Goal: Share content: Share content

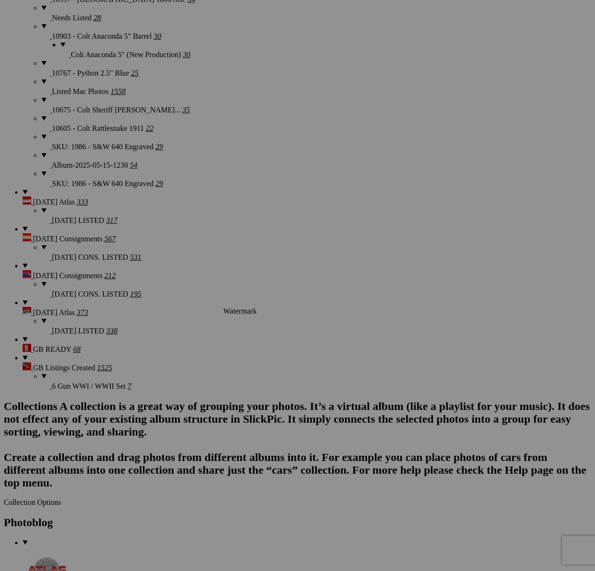
scroll to position [1764, 0]
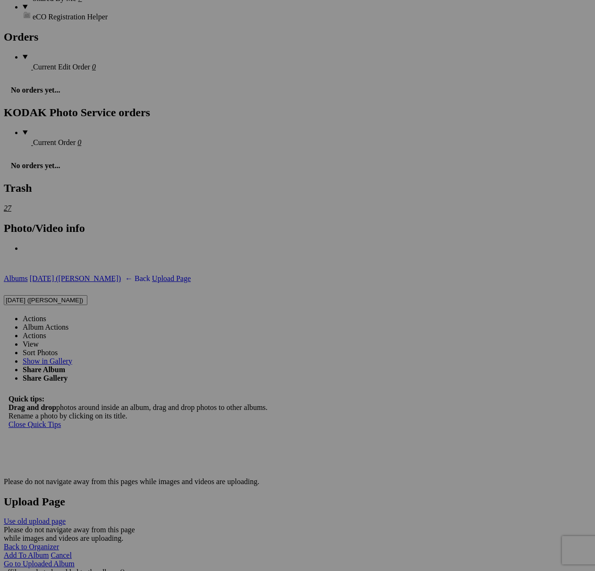
scroll to position [2592, 0]
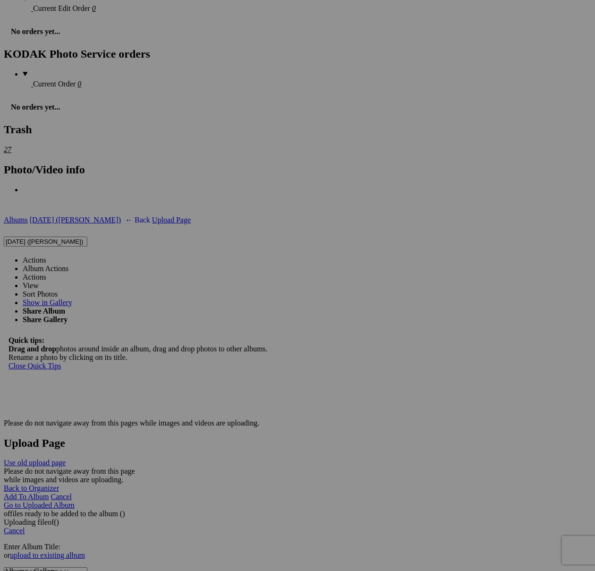
click at [46, 256] on link "Actions" at bounding box center [35, 260] width 24 height 8
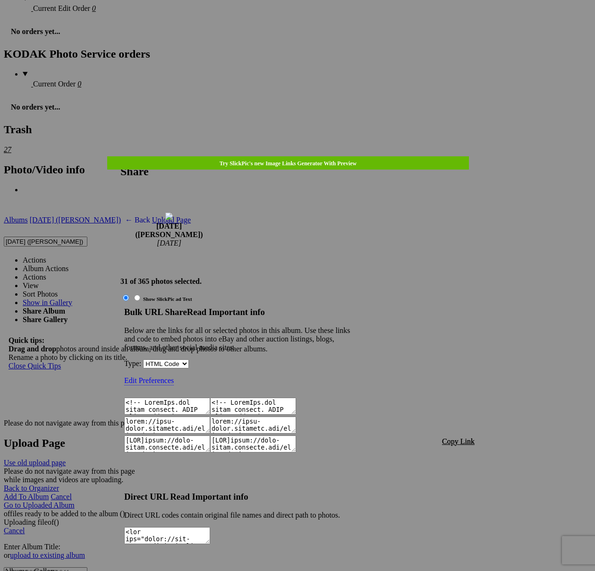
click at [462, 438] on span "Copy Link" at bounding box center [458, 442] width 33 height 8
click at [310, 17] on div at bounding box center [297, 285] width 595 height 571
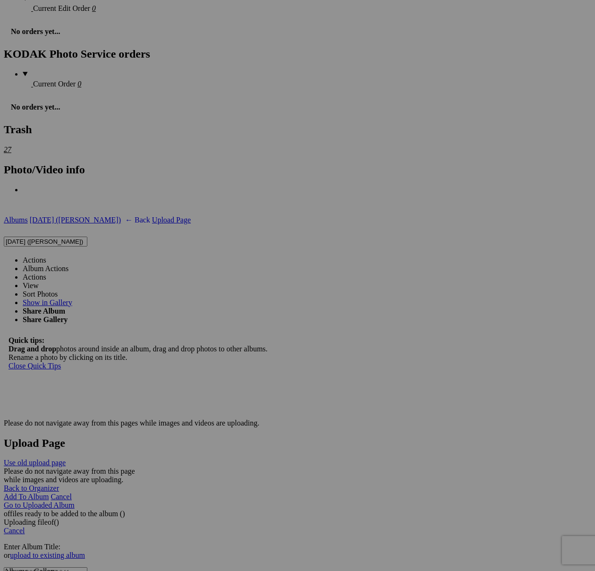
click at [46, 256] on link "Actions" at bounding box center [35, 260] width 24 height 8
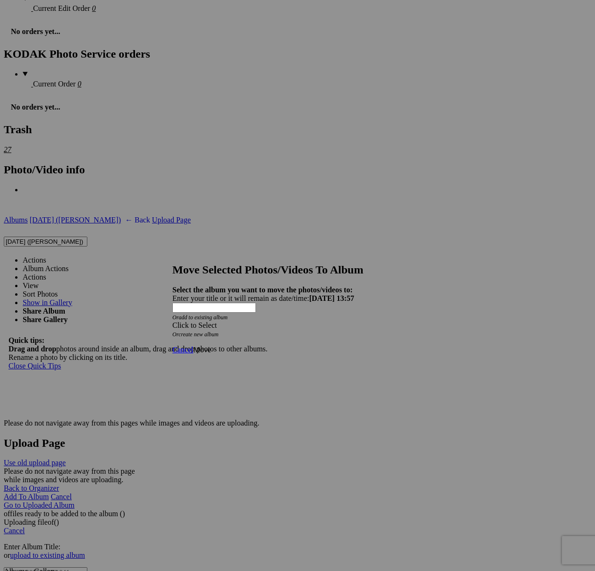
click at [354, 321] on div "Click to Select" at bounding box center [297, 325] width 250 height 9
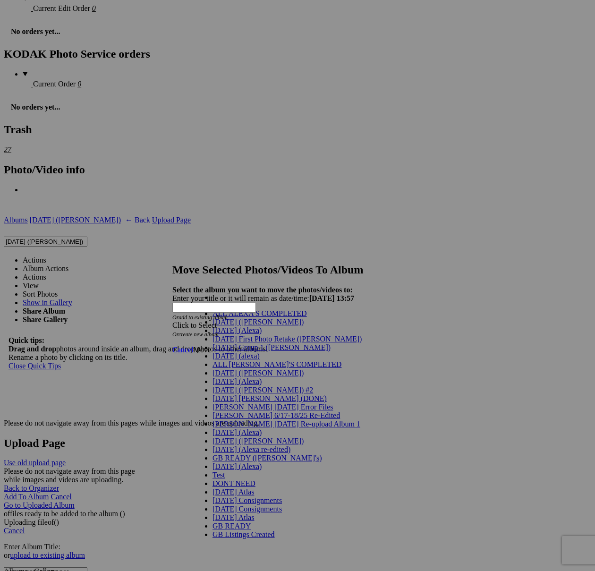
scroll to position [10, 0]
click at [232, 323] on span "[DATE] ([PERSON_NAME])" at bounding box center [258, 322] width 91 height 8
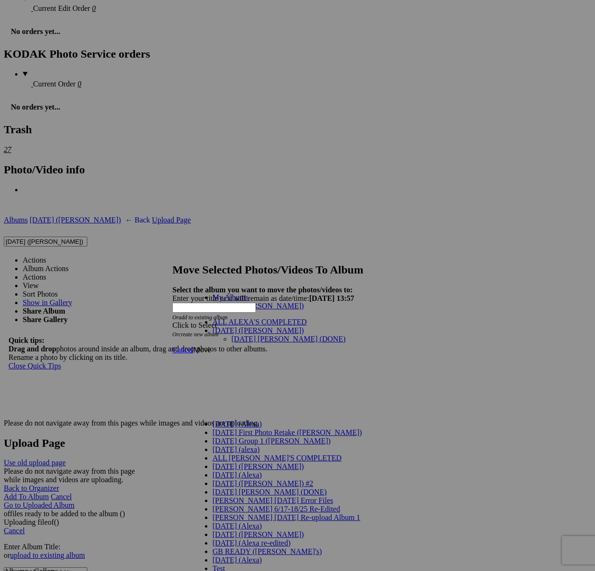
click at [247, 335] on link "[DATE] [PERSON_NAME] (DONE)" at bounding box center [289, 339] width 114 height 8
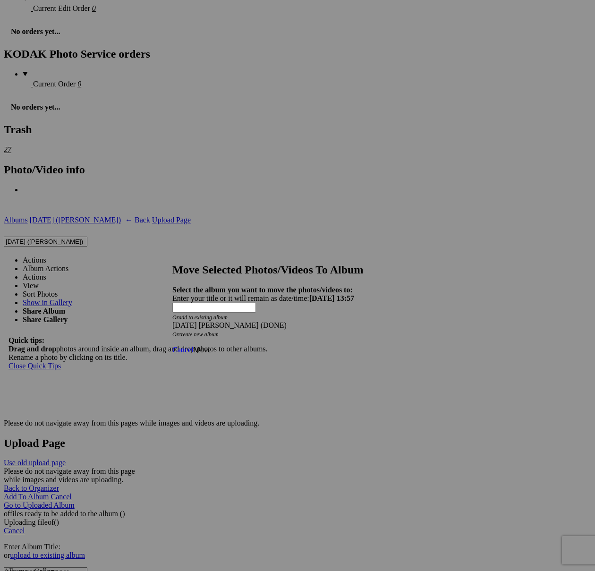
click at [211, 346] on span "Move" at bounding box center [201, 350] width 17 height 8
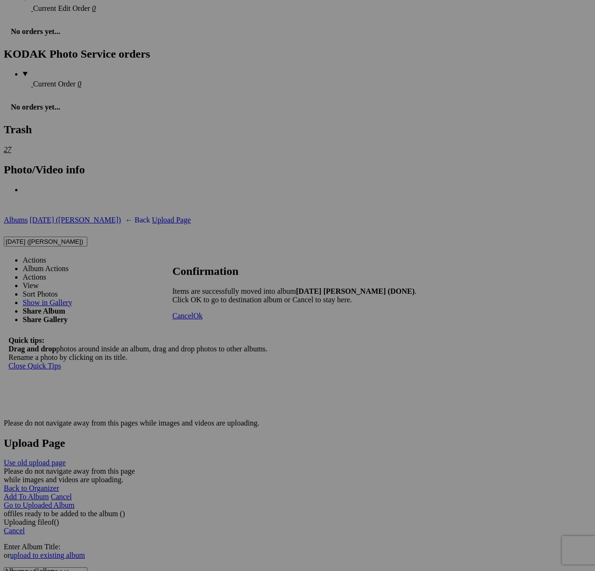
click at [193, 320] on span "Cancel" at bounding box center [182, 316] width 21 height 8
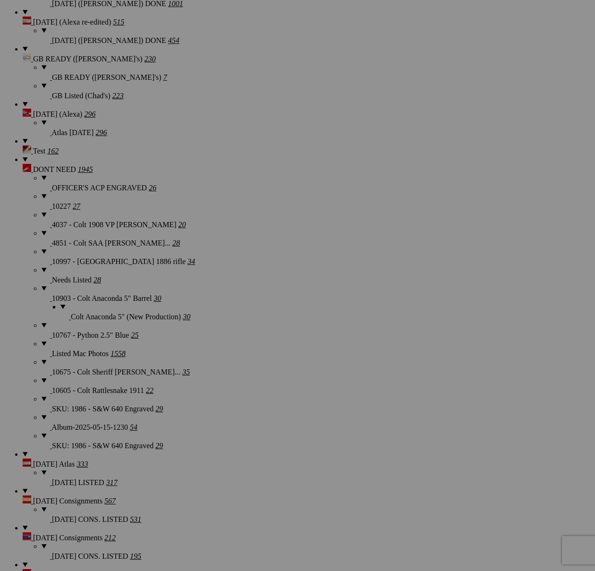
scroll to position [1403, 0]
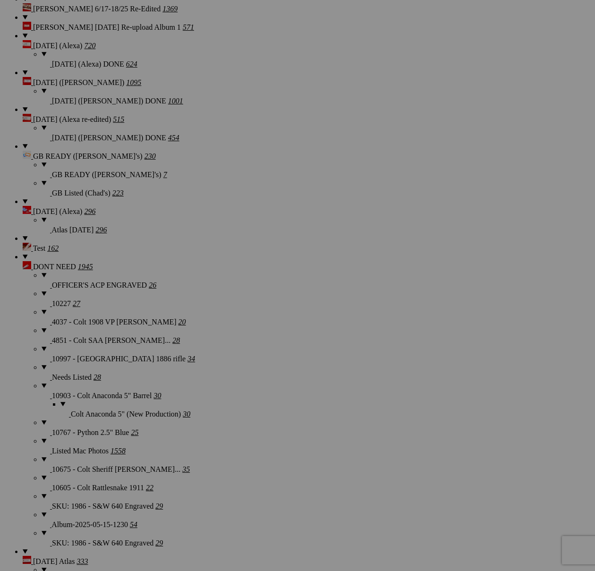
scroll to position [534, 0]
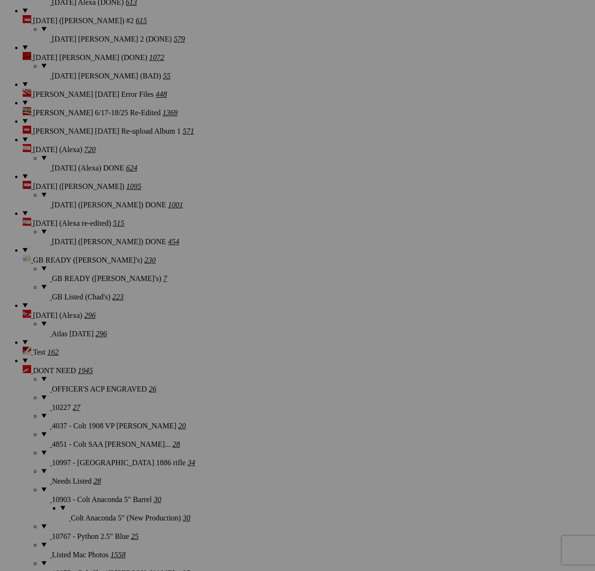
scroll to position [1190, 0]
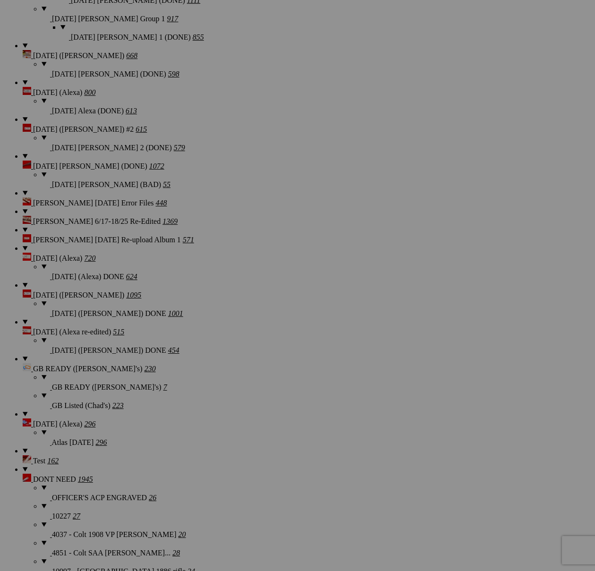
type textarea "<!-- SlickPic.com image hosting. HTML Bulk Share code Starts Here --> <div styl…"
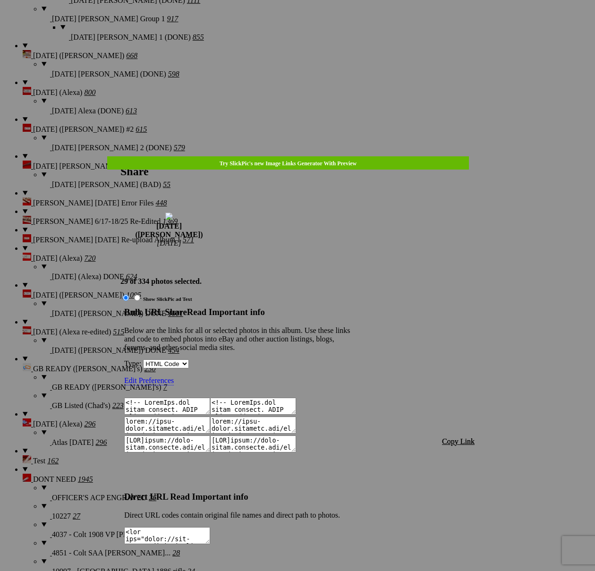
click at [459, 438] on span "Copy Link" at bounding box center [458, 442] width 33 height 8
click at [327, 28] on div at bounding box center [297, 285] width 595 height 571
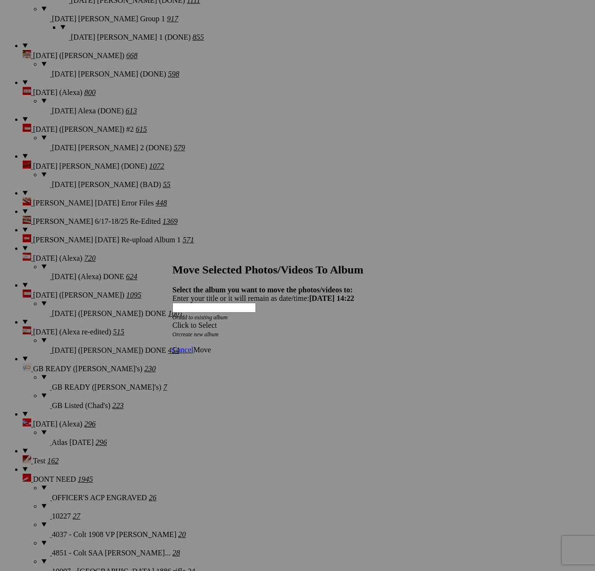
click at [361, 321] on div "Click to Select" at bounding box center [297, 325] width 250 height 9
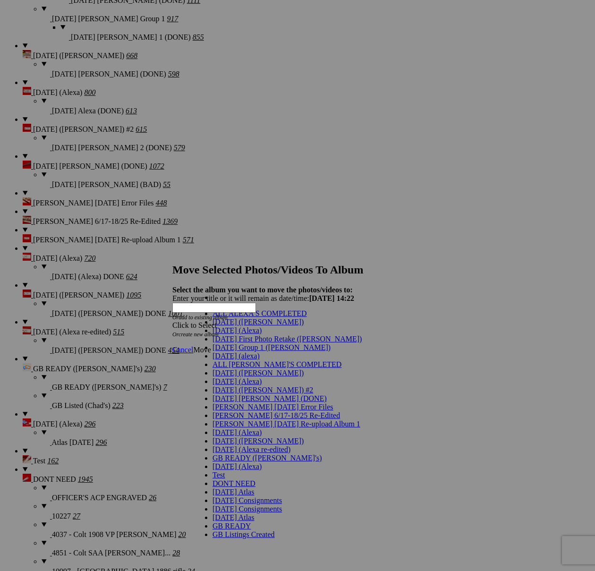
click at [280, 326] on link "[DATE] ([PERSON_NAME])" at bounding box center [258, 322] width 91 height 8
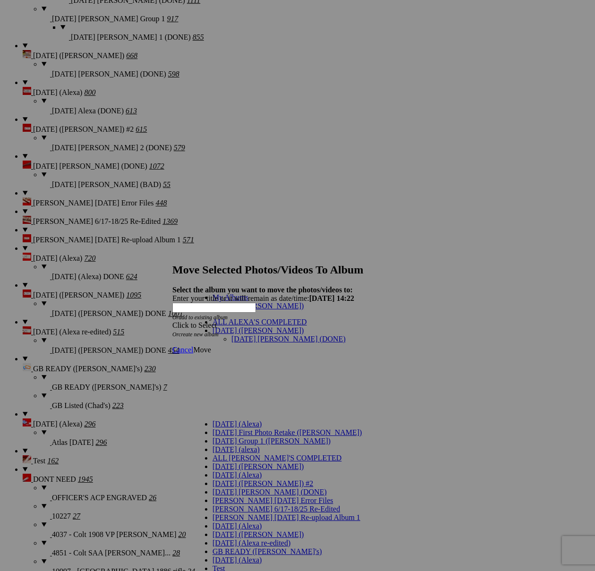
click at [280, 335] on link "[DATE] [PERSON_NAME] (DONE)" at bounding box center [289, 339] width 114 height 8
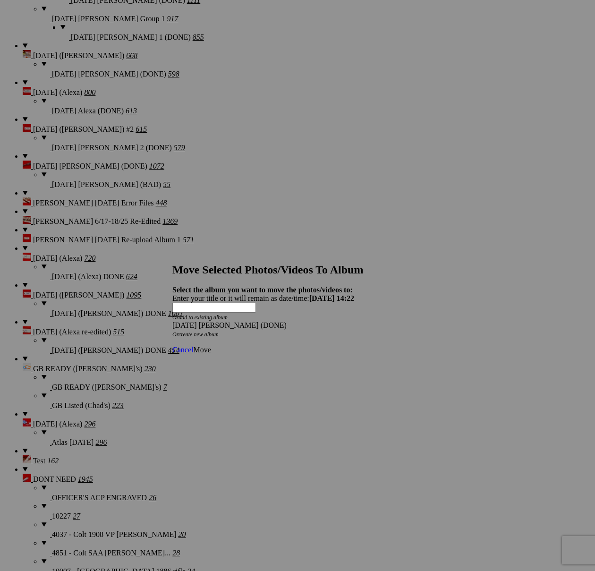
click at [211, 346] on span "Move" at bounding box center [201, 350] width 17 height 8
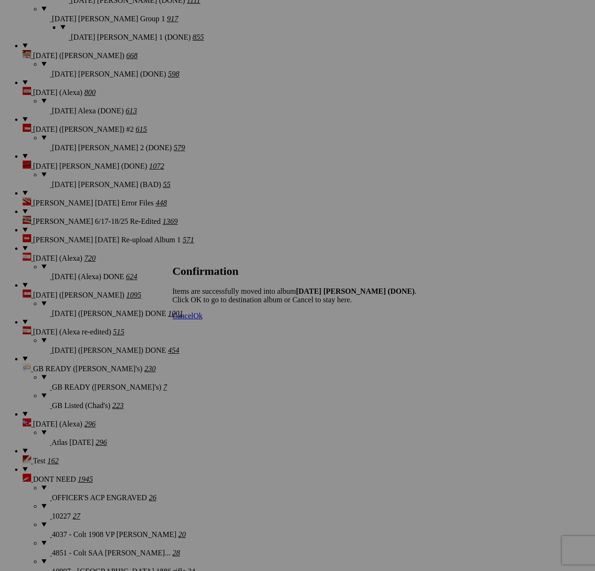
click at [193, 320] on span "Cancel" at bounding box center [182, 316] width 21 height 8
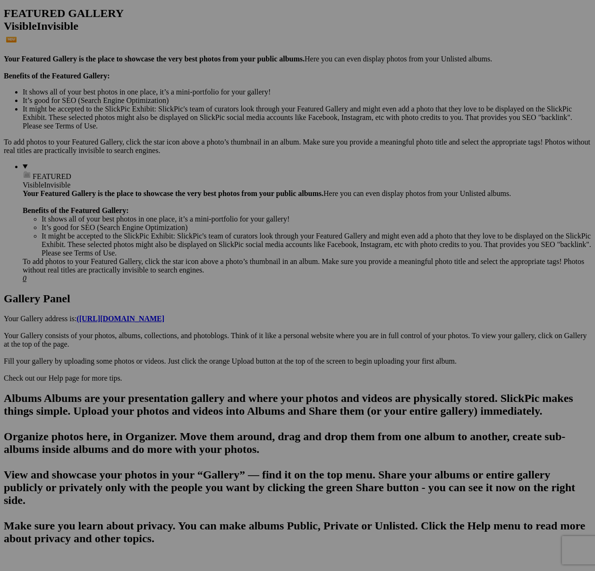
scroll to position [547, 0]
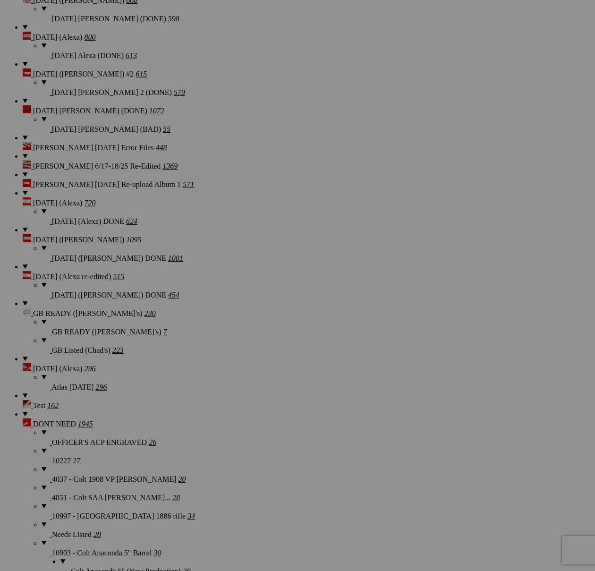
scroll to position [1153, 0]
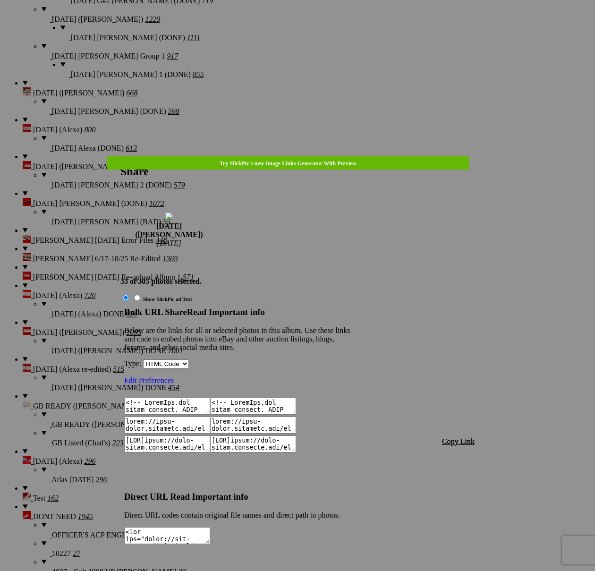
click at [472, 438] on font "Copy Link" at bounding box center [458, 442] width 33 height 8
click at [320, 35] on div at bounding box center [297, 285] width 595 height 571
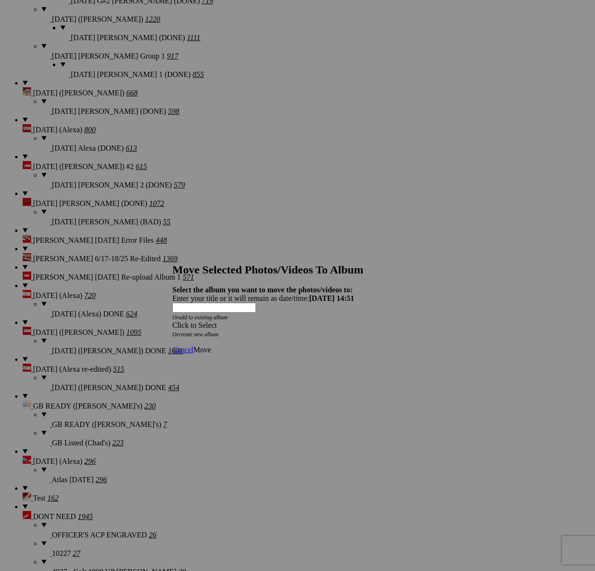
click at [172, 321] on span at bounding box center [172, 325] width 0 height 8
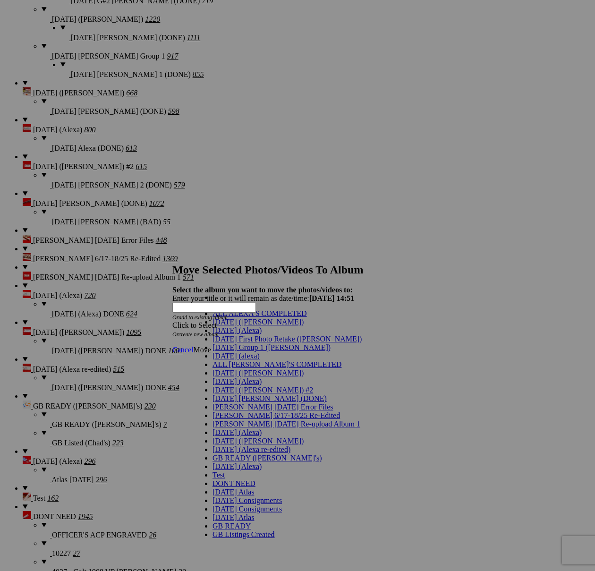
click at [245, 326] on link "[DATE] ([PERSON_NAME])" at bounding box center [258, 322] width 91 height 8
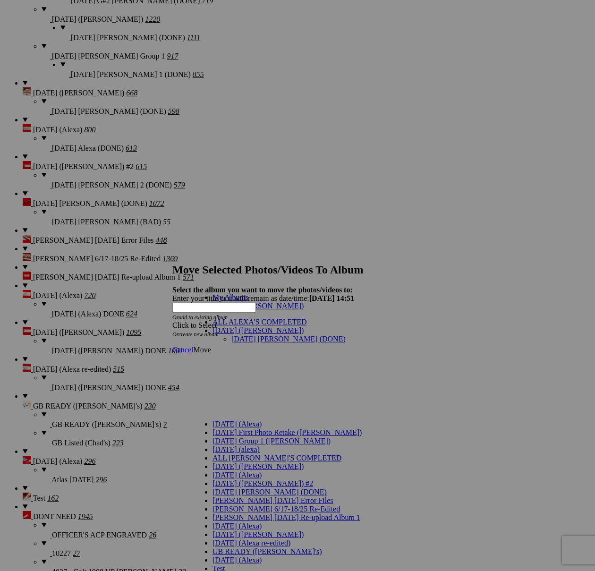
click at [234, 335] on link "[DATE] [PERSON_NAME] (DONE)" at bounding box center [289, 339] width 114 height 8
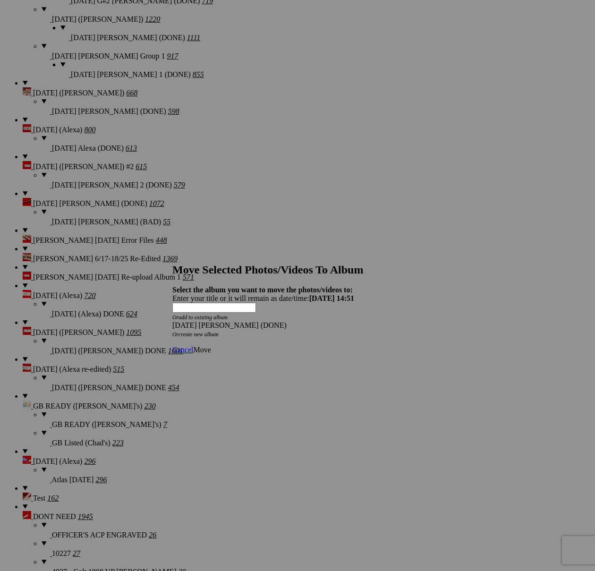
click at [211, 346] on span "Move" at bounding box center [201, 350] width 17 height 8
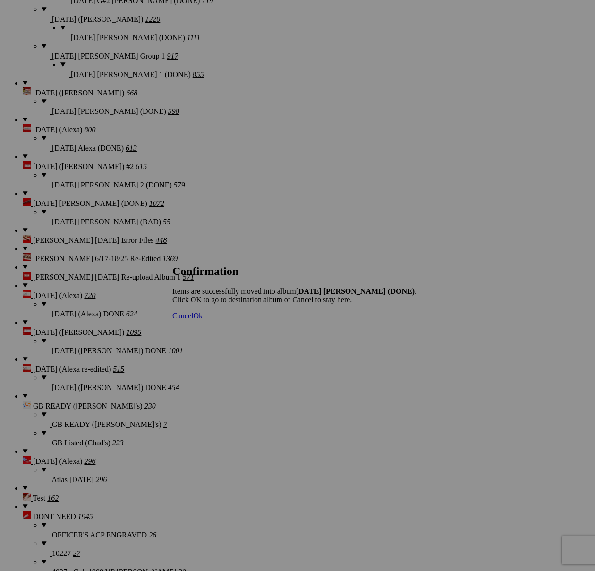
click at [193, 320] on span "Cancel" at bounding box center [182, 316] width 21 height 8
